Goal: Information Seeking & Learning: Find specific fact

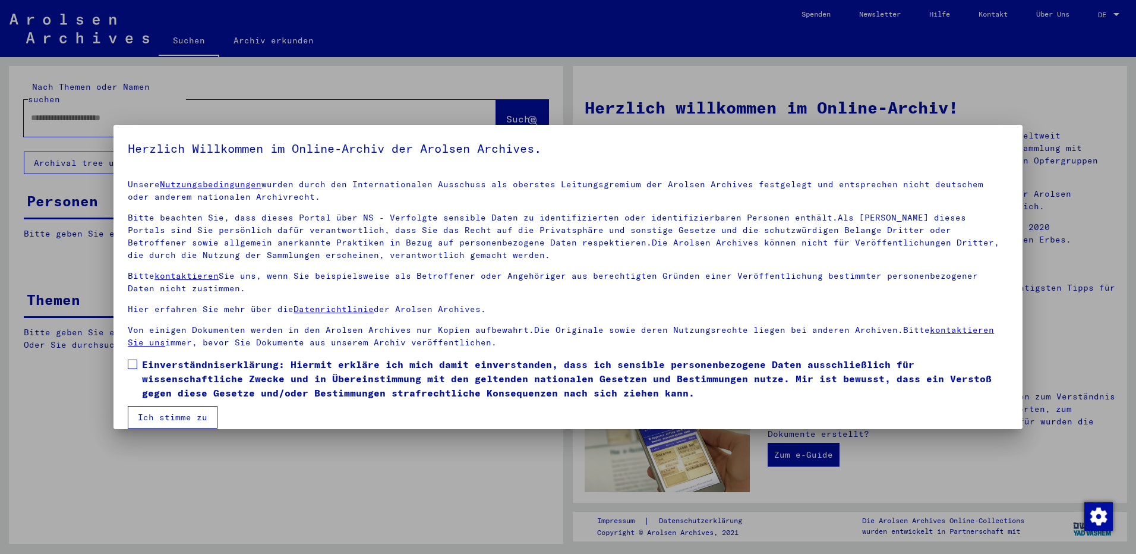
click at [131, 369] on label "Einverständniserklärung: Hiermit erkläre ich mich damit einverstanden, dass ich…" at bounding box center [568, 378] width 881 height 43
drag, startPoint x: 156, startPoint y: 410, endPoint x: 165, endPoint y: 412, distance: 8.5
click at [156, 410] on button "Ich stimme zu" at bounding box center [173, 417] width 90 height 23
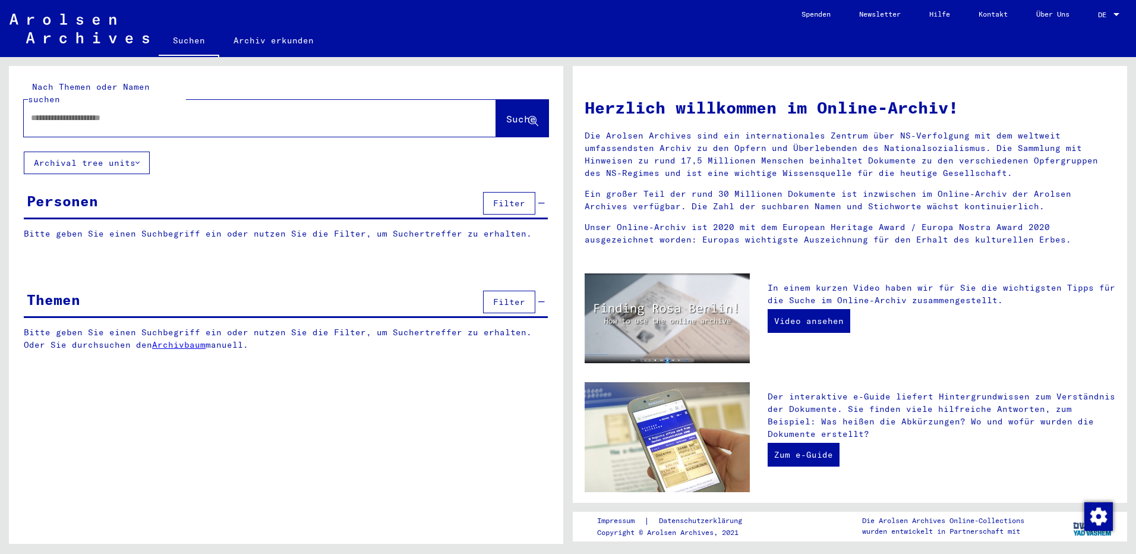
click at [100, 198] on div "Personen Filter" at bounding box center [286, 204] width 524 height 30
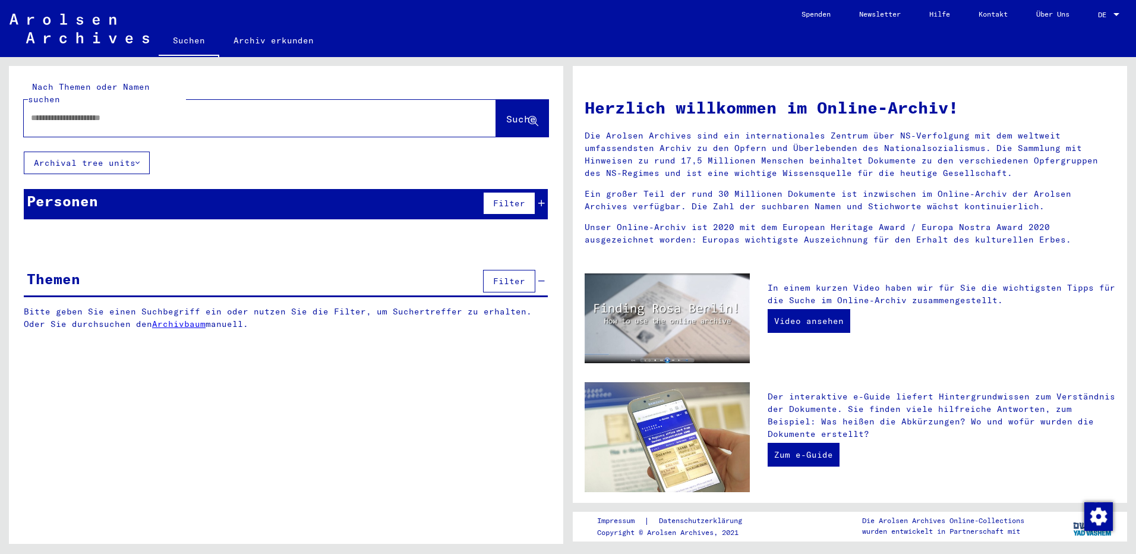
click at [100, 198] on div "Personen Filter" at bounding box center [286, 204] width 524 height 30
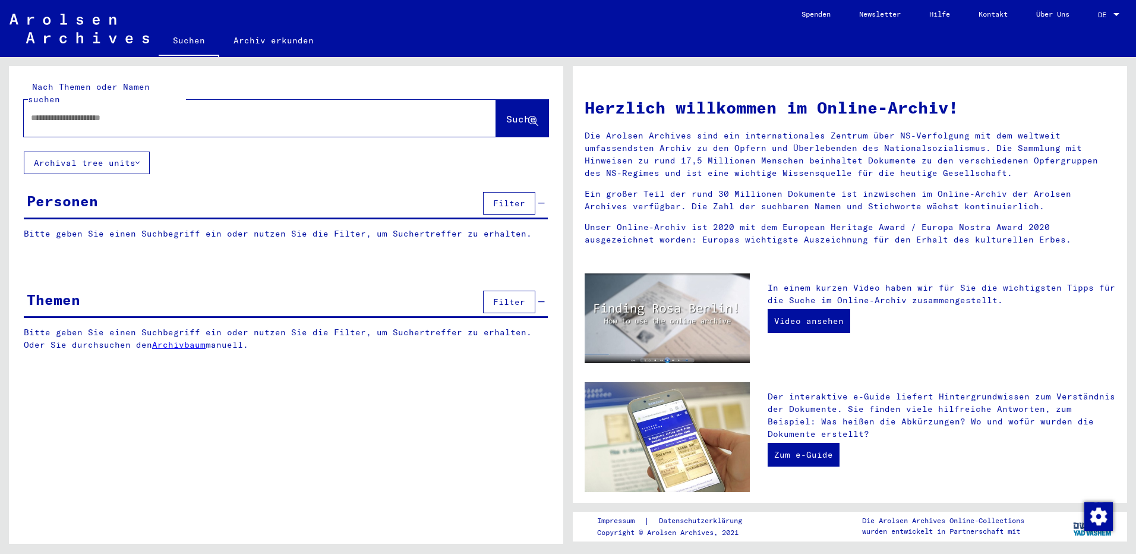
click at [237, 228] on p "Bitte geben Sie einen Suchbegriff ein oder nutzen Sie die Filter, um Suchertref…" at bounding box center [286, 234] width 524 height 12
click at [80, 228] on p "Bitte geben Sie einen Suchbegriff ein oder nutzen Sie die Filter, um Suchertref…" at bounding box center [286, 234] width 524 height 12
click at [78, 228] on p "Bitte geben Sie einen Suchbegriff ein oder nutzen Sie die Filter, um Suchertref…" at bounding box center [286, 234] width 524 height 12
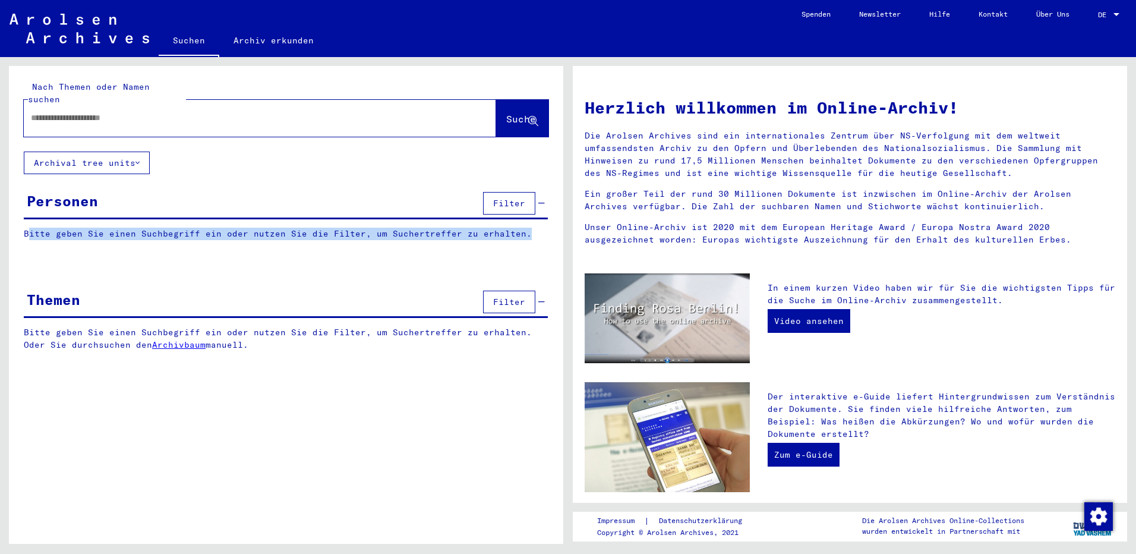
click at [78, 228] on p "Bitte geben Sie einen Suchbegriff ein oder nutzen Sie die Filter, um Suchertref…" at bounding box center [286, 234] width 524 height 12
drag, startPoint x: 78, startPoint y: 225, endPoint x: 71, endPoint y: 224, distance: 7.2
click at [73, 228] on p "Bitte geben Sie einen Suchbegriff ein oder nutzen Sie die Filter, um Suchertref…" at bounding box center [286, 234] width 524 height 12
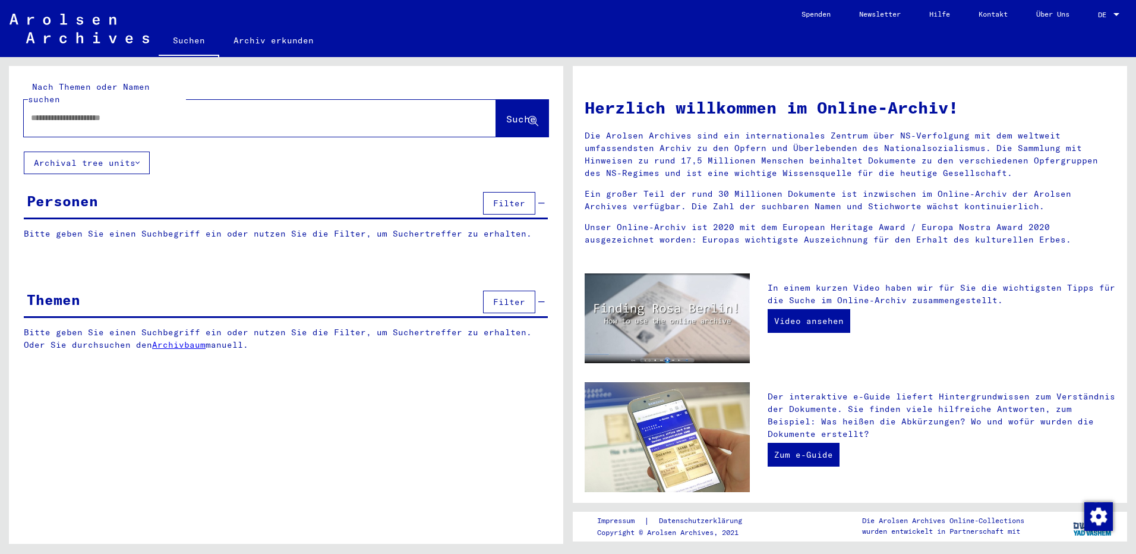
click at [135, 112] on input "text" at bounding box center [246, 118] width 430 height 12
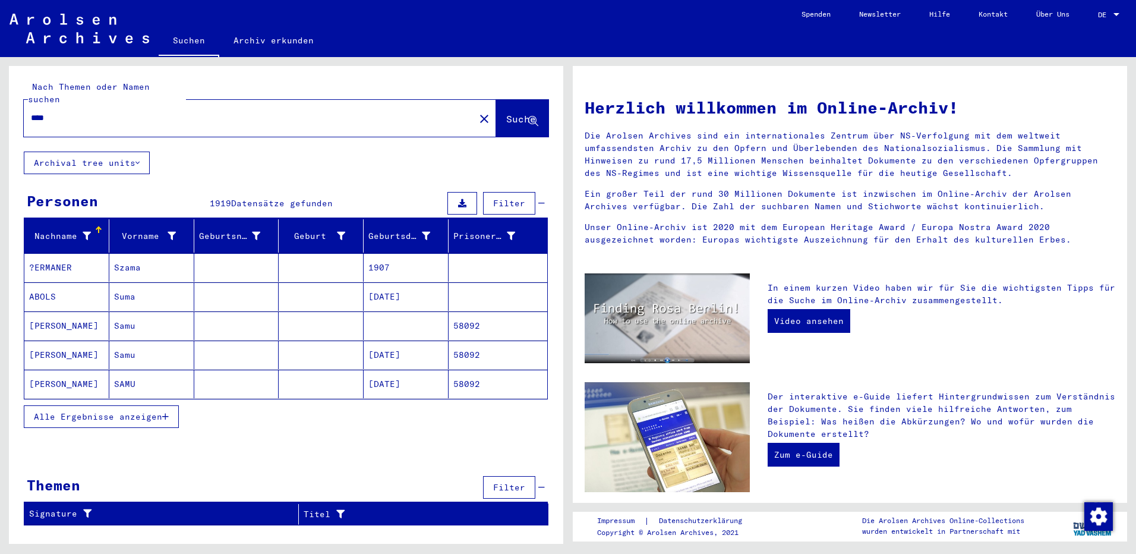
click at [116, 411] on span "Alle Ergebnisse anzeigen" at bounding box center [98, 416] width 128 height 11
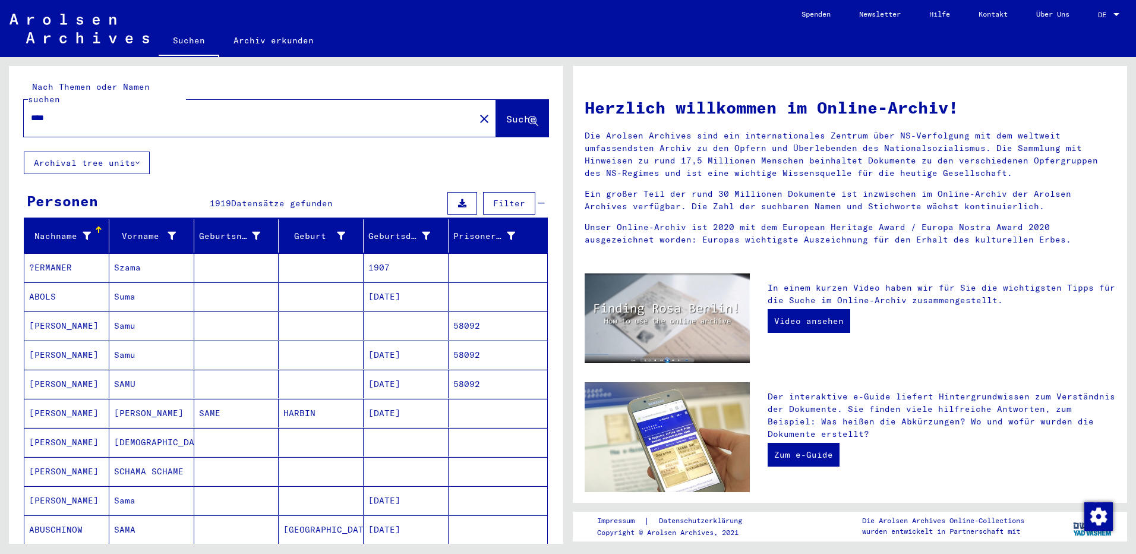
click at [133, 112] on input "****" at bounding box center [246, 118] width 430 height 12
type input "**********"
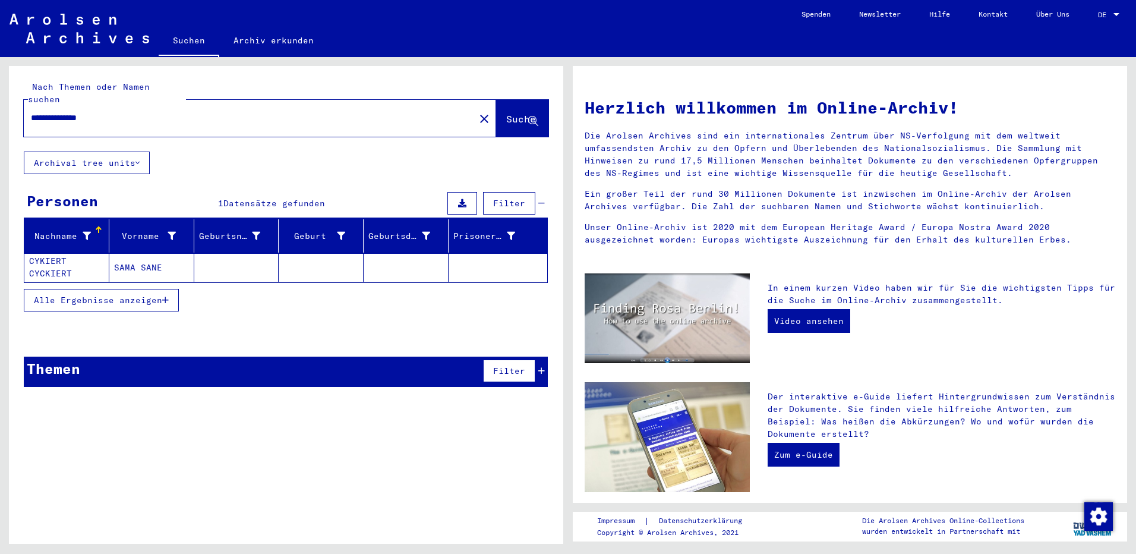
drag, startPoint x: 89, startPoint y: 105, endPoint x: -2, endPoint y: 105, distance: 90.9
click at [0, 105] on html "**********" at bounding box center [568, 277] width 1136 height 554
click at [112, 155] on button "Archival tree units" at bounding box center [87, 163] width 126 height 23
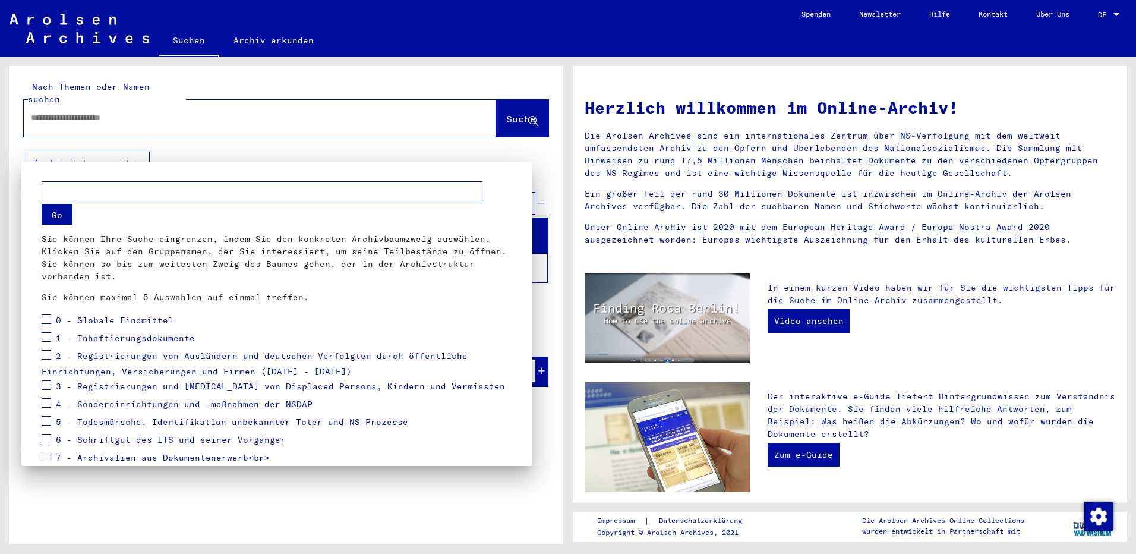
click at [379, 137] on div at bounding box center [568, 277] width 1136 height 554
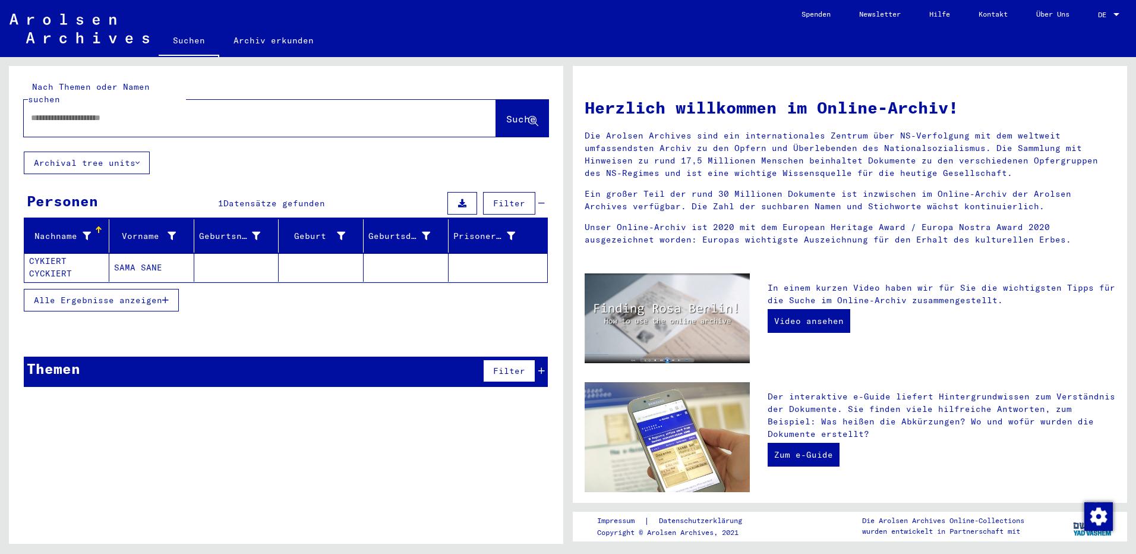
click at [505, 100] on button "Suche" at bounding box center [522, 118] width 52 height 37
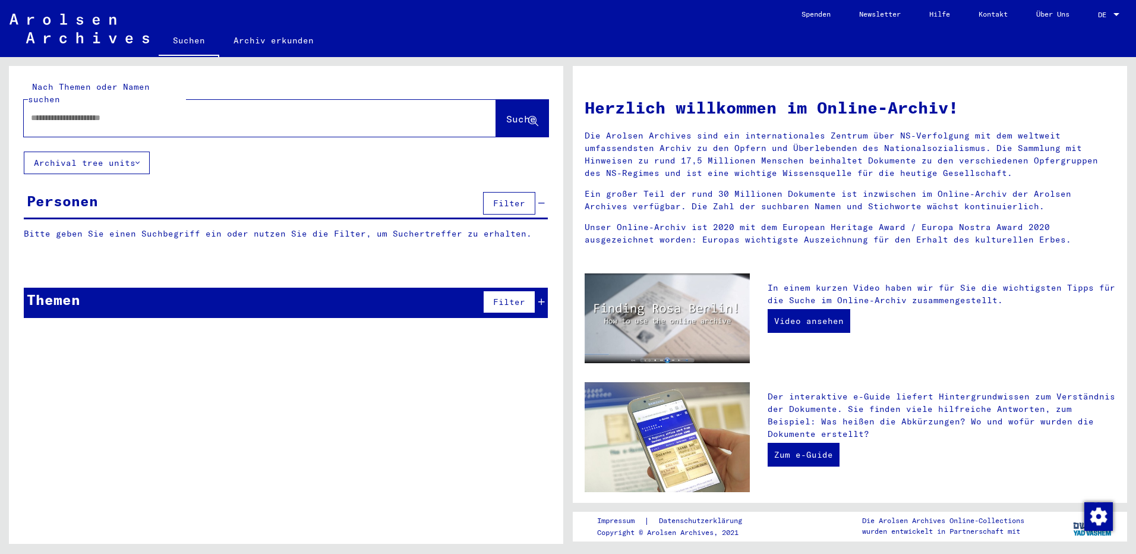
click at [266, 48] on link "Archiv erkunden" at bounding box center [273, 40] width 109 height 29
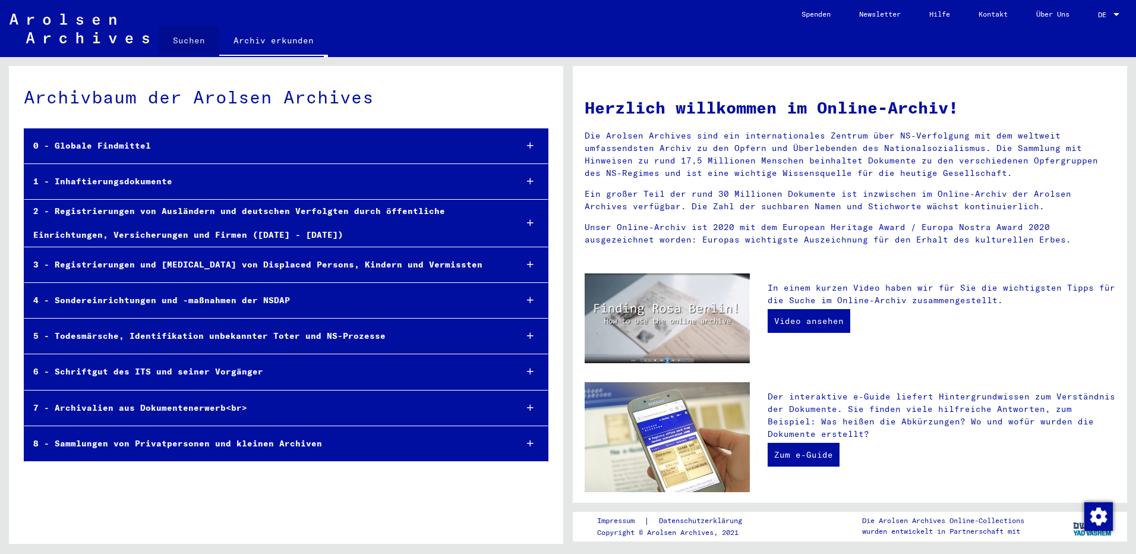
click at [187, 45] on link "Suchen" at bounding box center [189, 40] width 61 height 29
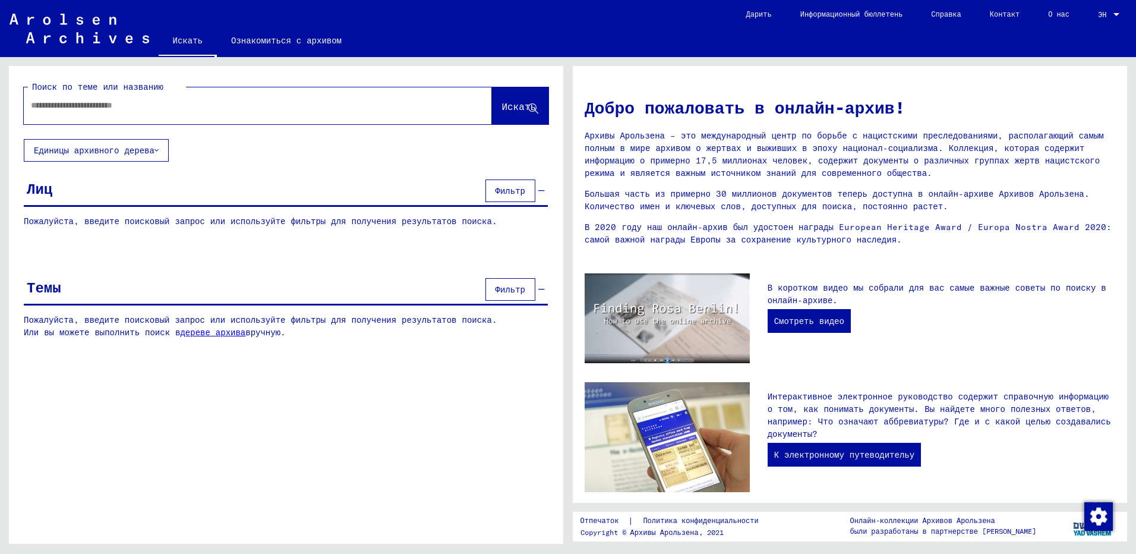
click at [147, 153] on font "Единицы архивного дерева" at bounding box center [94, 150] width 121 height 11
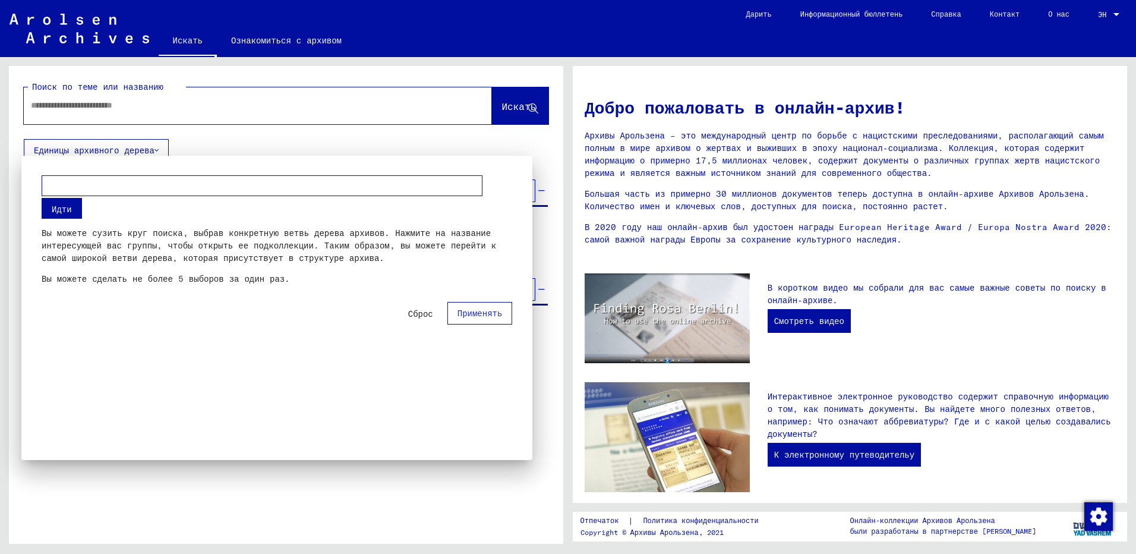
click at [147, 153] on div at bounding box center [568, 277] width 1136 height 554
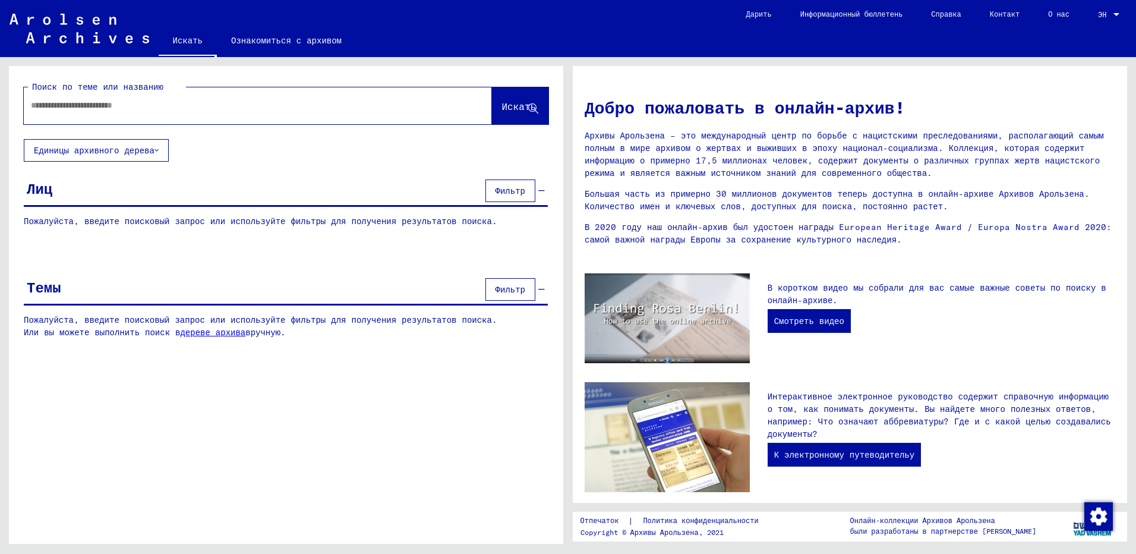
click at [140, 223] on p "Пожалуйста, введите поисковый запрос или используйте фильтры для получения резу…" at bounding box center [286, 221] width 524 height 12
click at [508, 193] on span "Фильтр" at bounding box center [511, 190] width 30 height 11
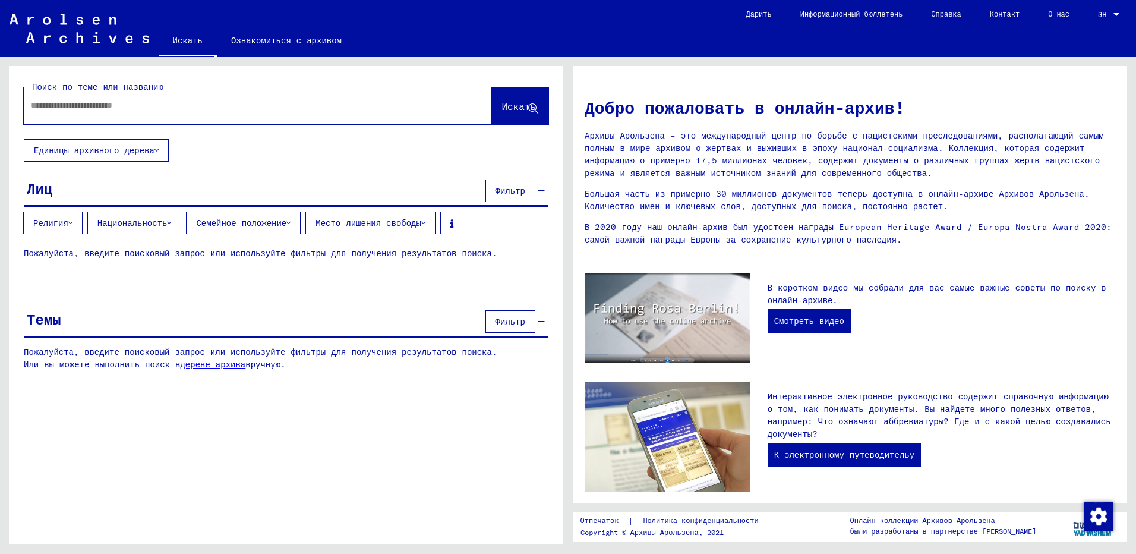
click at [404, 224] on font "Место лишения свободы" at bounding box center [369, 223] width 106 height 11
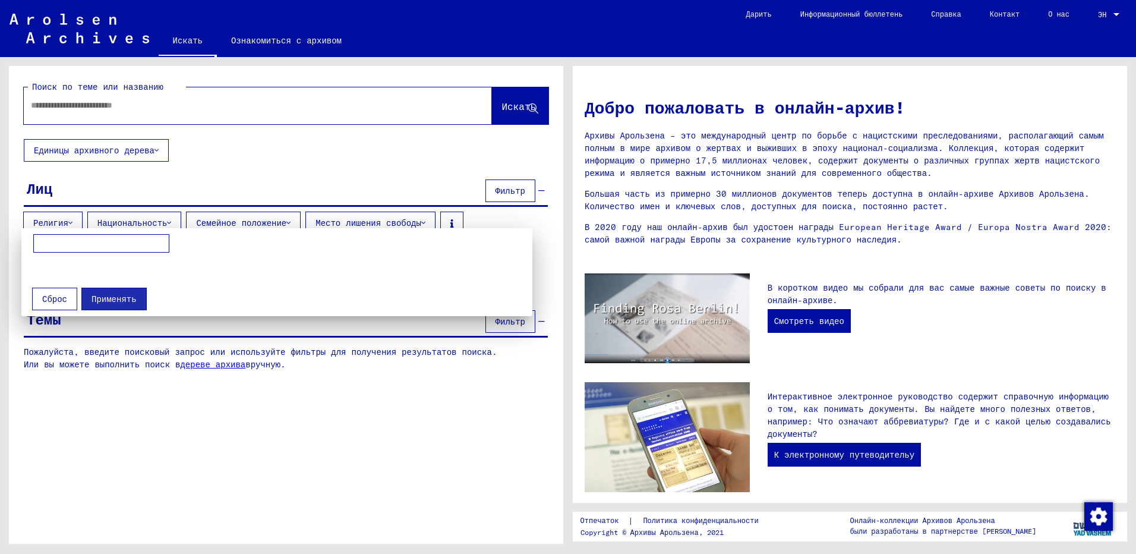
click at [392, 156] on div at bounding box center [568, 277] width 1136 height 554
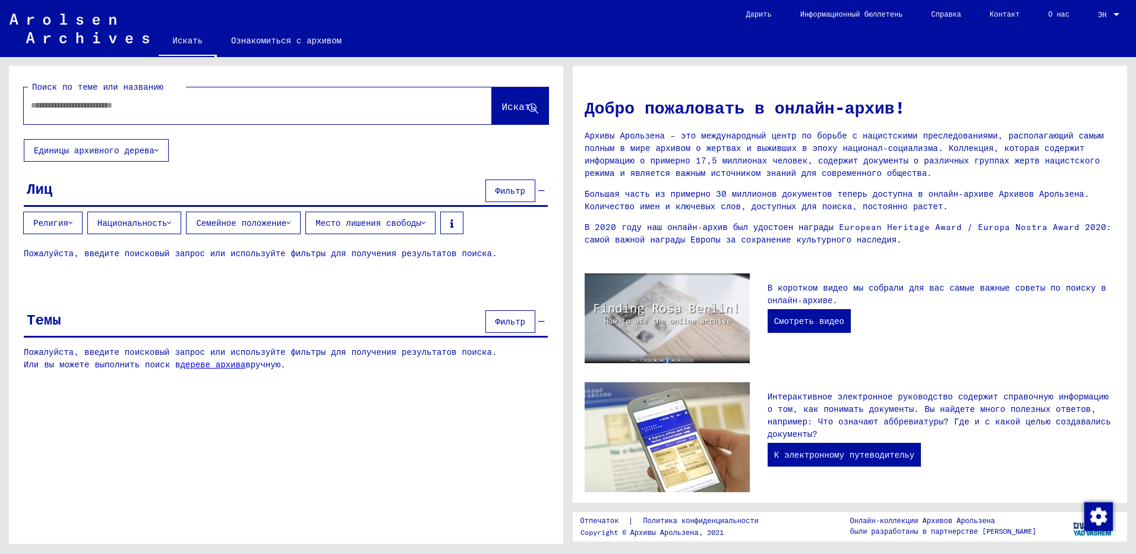
click at [247, 223] on font "Семейное положение" at bounding box center [241, 223] width 90 height 11
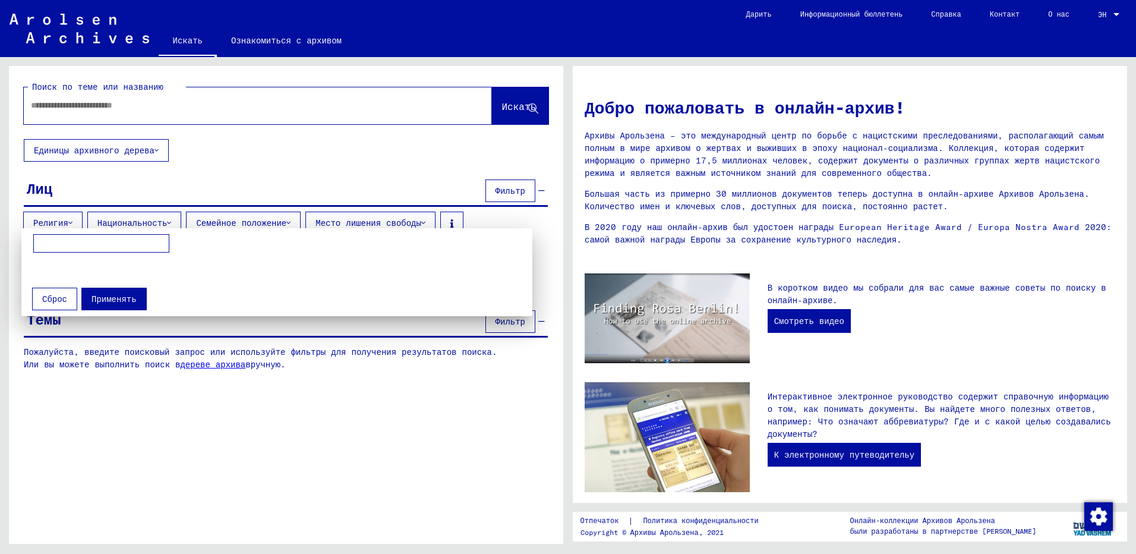
click at [247, 223] on div at bounding box center [568, 277] width 1136 height 554
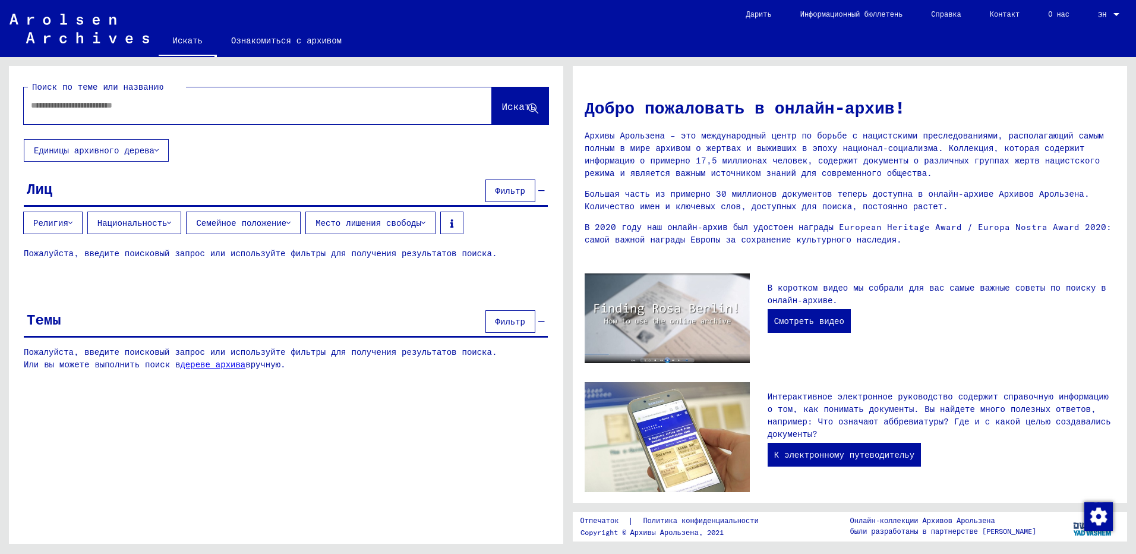
click at [137, 225] on font "Национальность" at bounding box center [132, 223] width 70 height 11
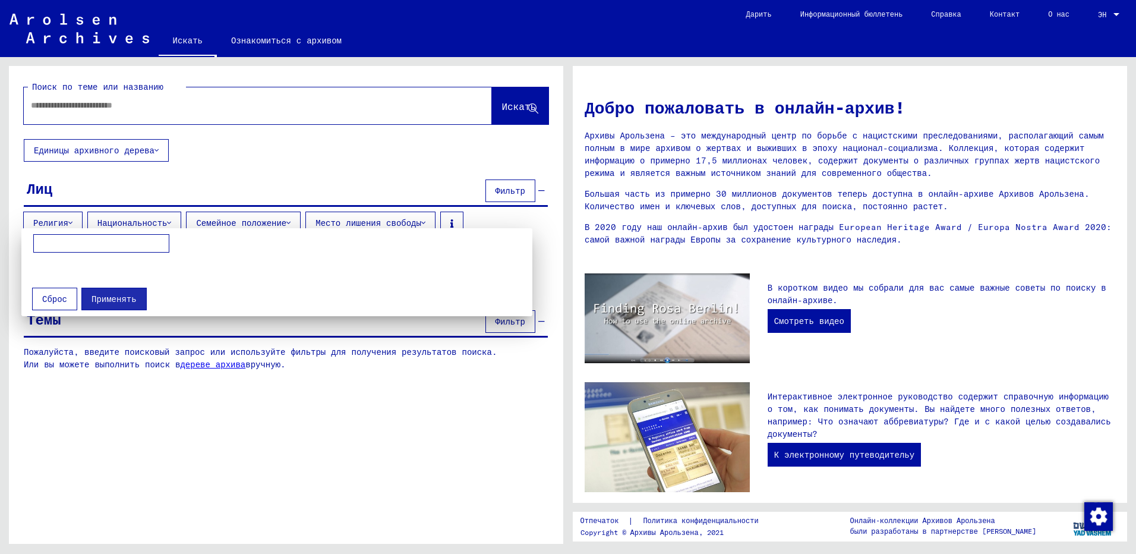
click at [137, 225] on div at bounding box center [568, 277] width 1136 height 554
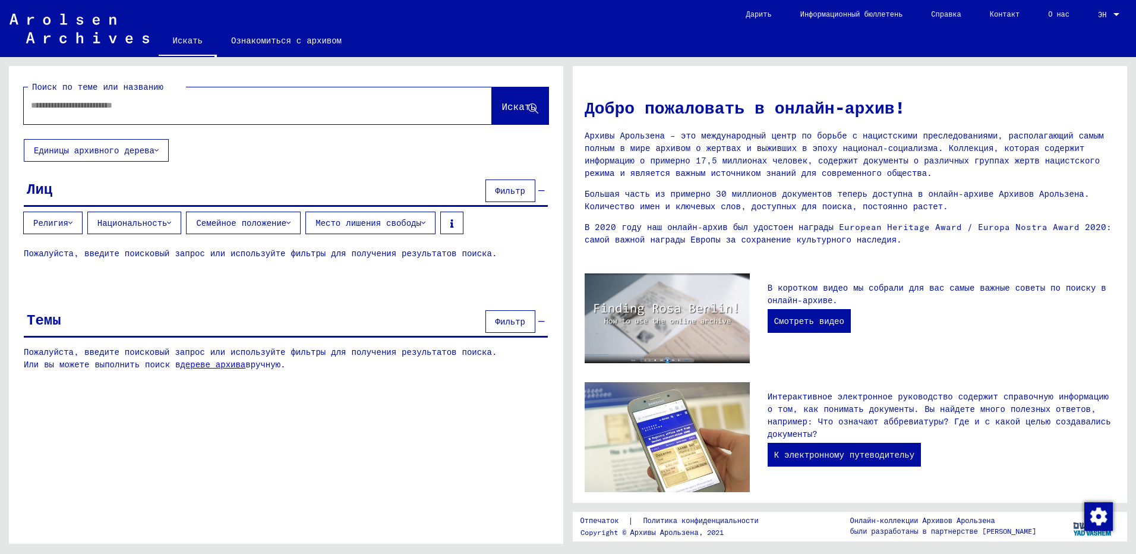
click at [74, 230] on button "Религия" at bounding box center [52, 223] width 59 height 23
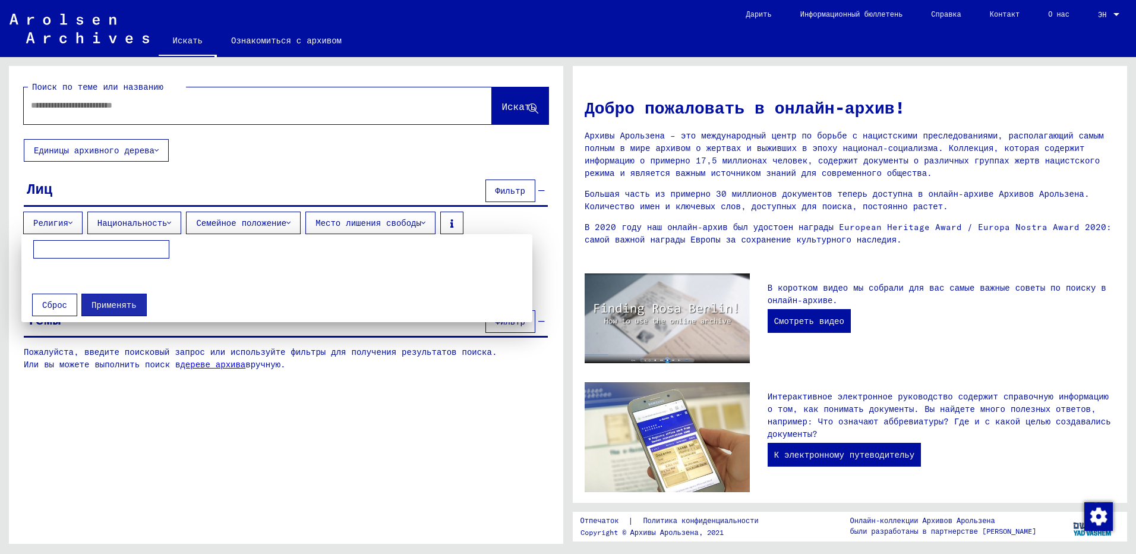
click at [74, 230] on div at bounding box center [568, 277] width 1136 height 554
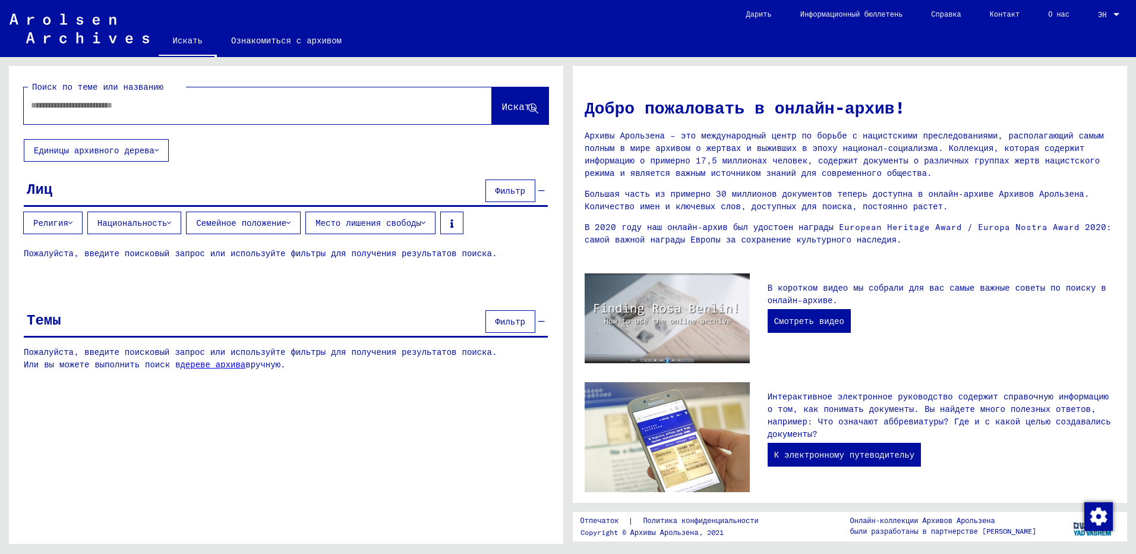
click at [496, 305] on div "Поиск по теме или названию Искать Единицы архивного дерева Лиц Фильтр Религия Н…" at bounding box center [286, 227] width 554 height 323
click at [522, 332] on button "Фильтр" at bounding box center [511, 321] width 50 height 23
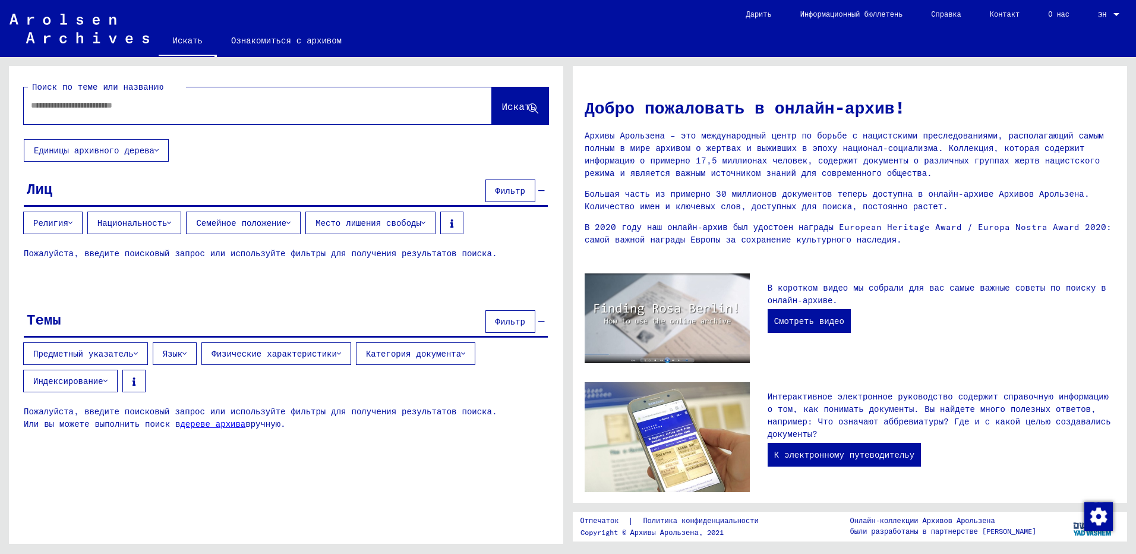
click at [287, 382] on div "Предметный указатель Язык Физические характеристики Категория документа Индекси…" at bounding box center [286, 369] width 554 height 55
click at [75, 111] on input "text" at bounding box center [243, 105] width 425 height 12
click at [144, 110] on input "text" at bounding box center [243, 105] width 425 height 12
paste input "*****"
type input "*****"
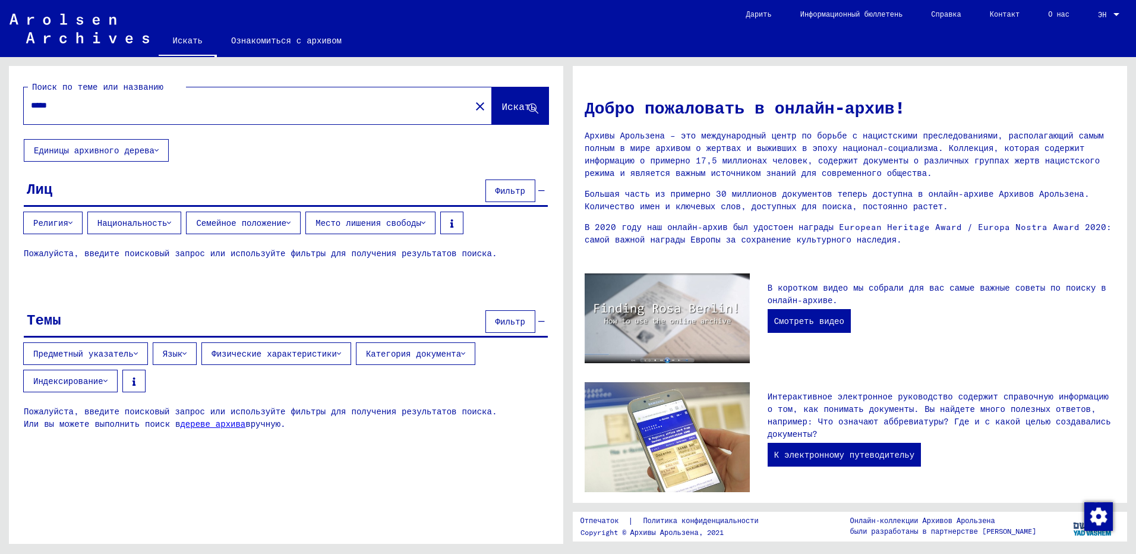
click at [518, 115] on button "Искать" at bounding box center [520, 105] width 56 height 37
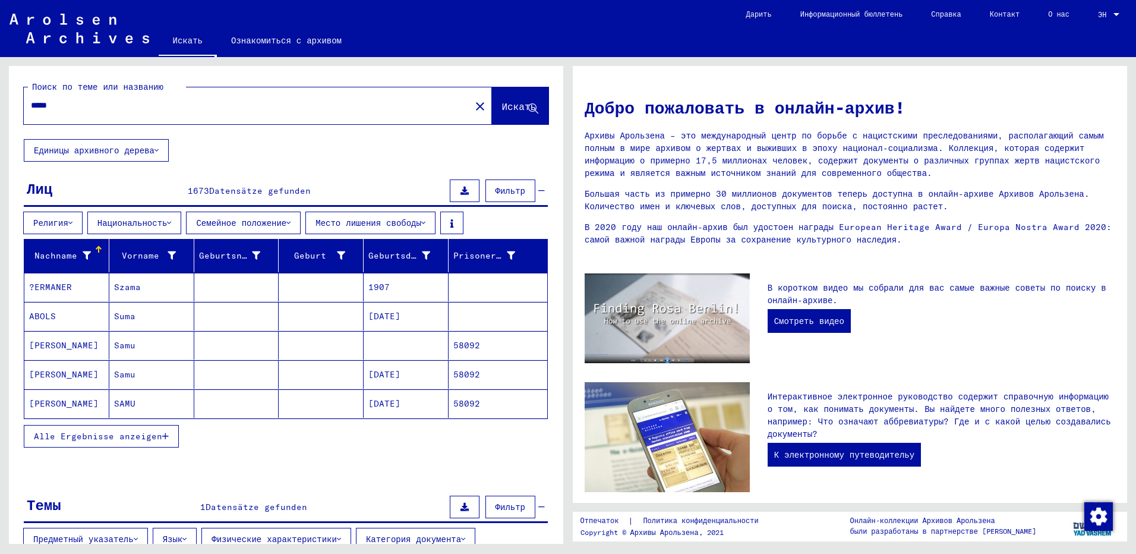
click at [163, 218] on font "Национальность" at bounding box center [132, 223] width 70 height 11
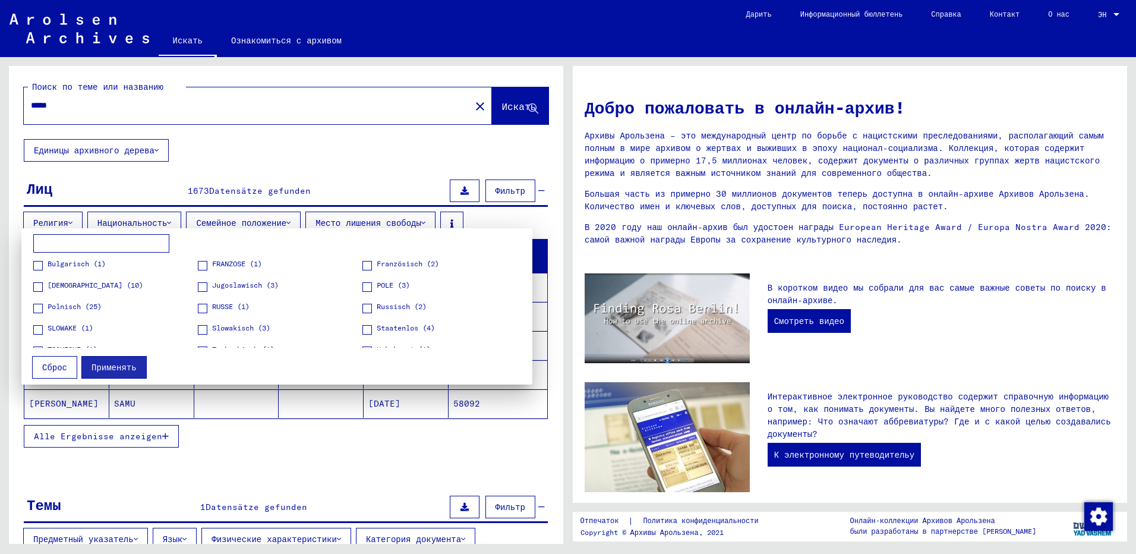
scroll to position [39, 0]
click at [363, 268] on span at bounding box center [368, 270] width 10 height 10
click at [204, 269] on span at bounding box center [203, 270] width 10 height 10
click at [90, 373] on button "Применять" at bounding box center [113, 367] width 65 height 23
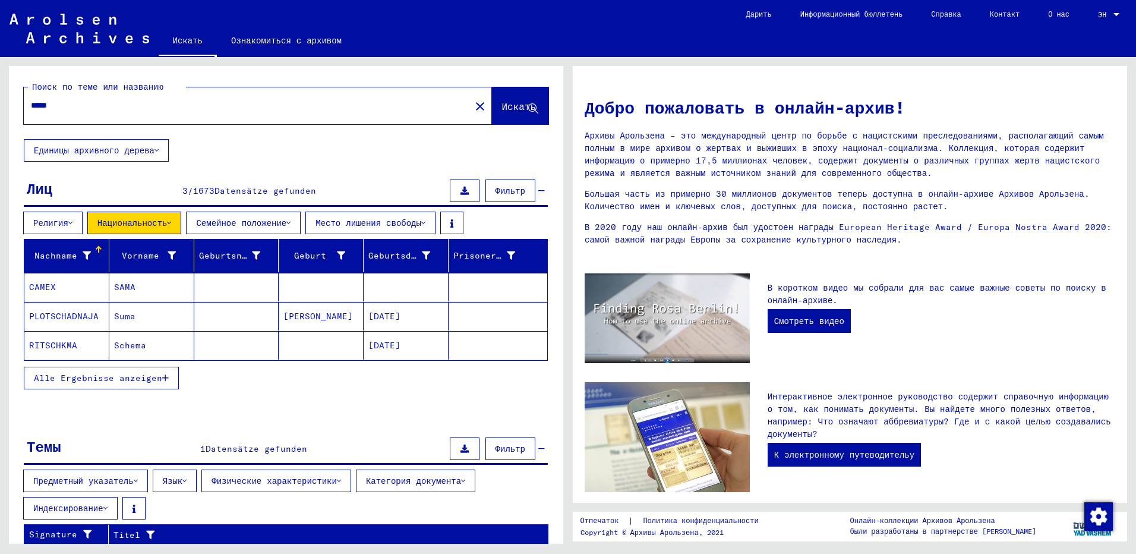
click at [169, 220] on icon at bounding box center [169, 223] width 4 height 8
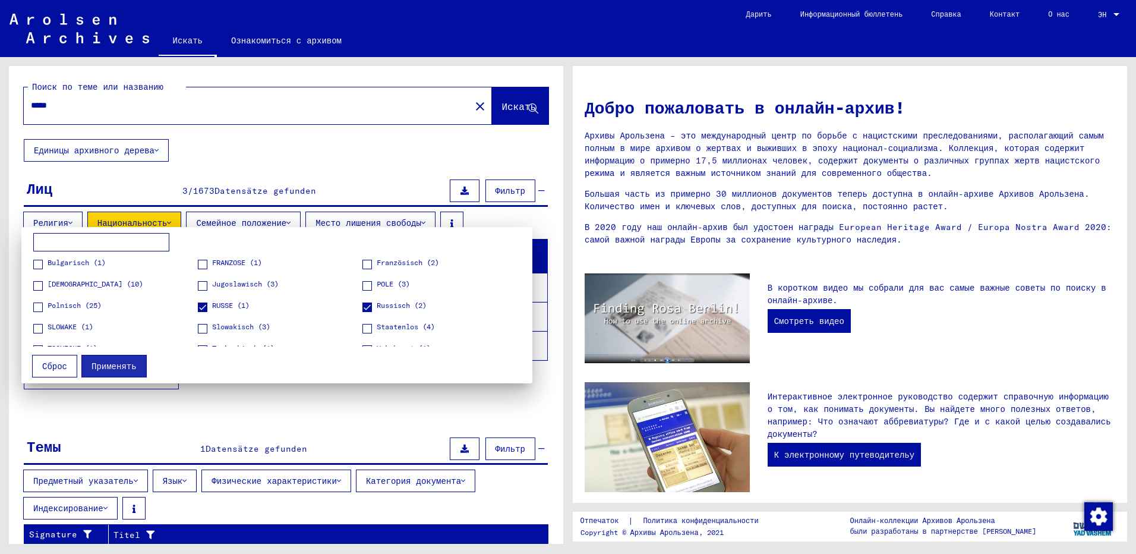
click at [204, 305] on span at bounding box center [203, 307] width 10 height 10
click at [363, 308] on span at bounding box center [368, 307] width 10 height 10
